Goal: Navigation & Orientation: Find specific page/section

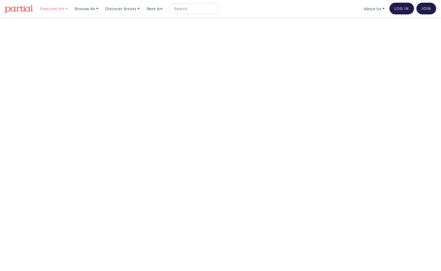
click at [61, 8] on link "Featured Art" at bounding box center [54, 8] width 32 height 11
click at [97, 7] on link "Browse All" at bounding box center [86, 8] width 28 height 11
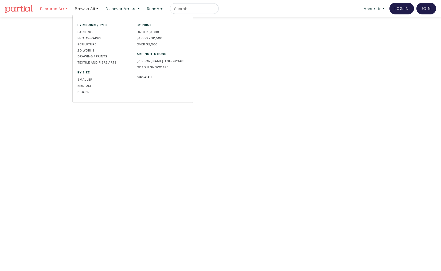
click at [55, 9] on link "Featured Art" at bounding box center [54, 8] width 32 height 11
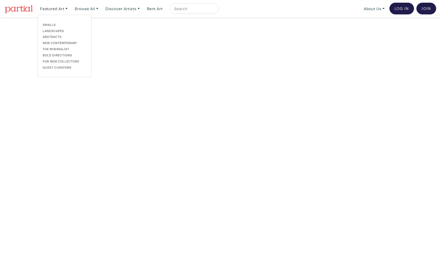
click at [59, 42] on link "New Contemporary" at bounding box center [65, 42] width 44 height 5
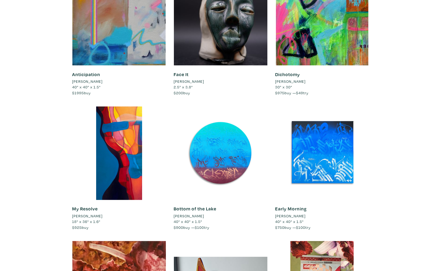
scroll to position [683, 0]
